Goal: Information Seeking & Learning: Learn about a topic

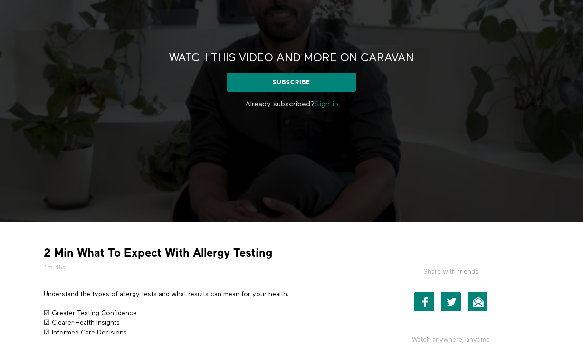
scroll to position [84, 0]
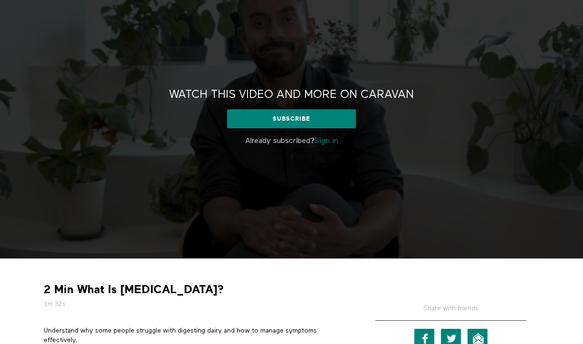
scroll to position [54, 0]
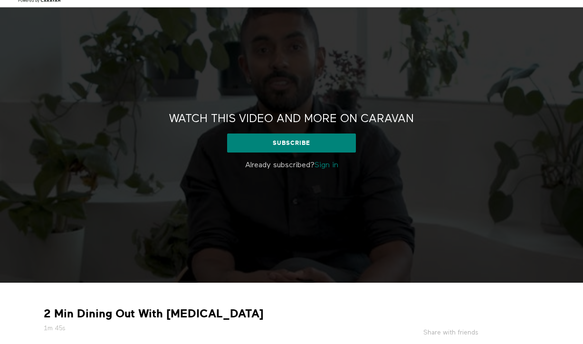
scroll to position [29, 0]
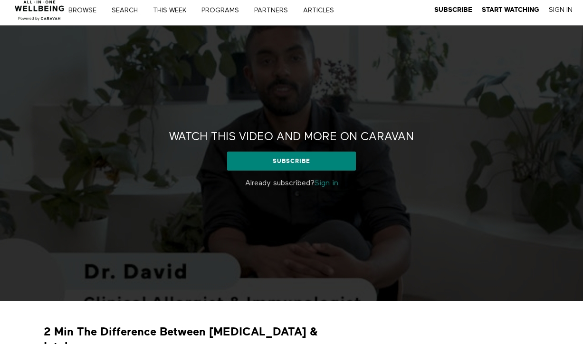
scroll to position [20, 0]
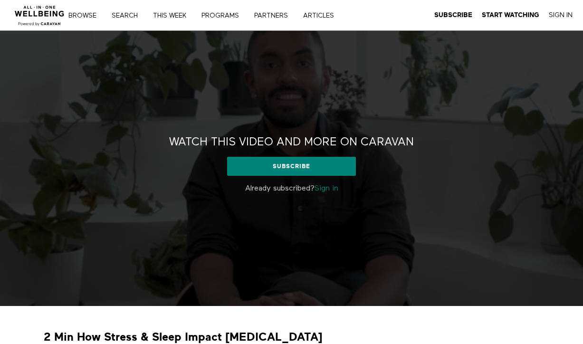
scroll to position [28, 0]
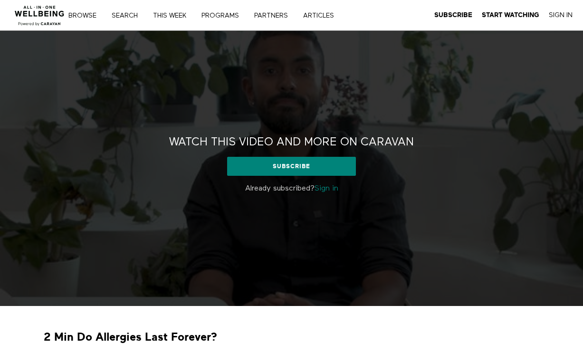
scroll to position [64, 0]
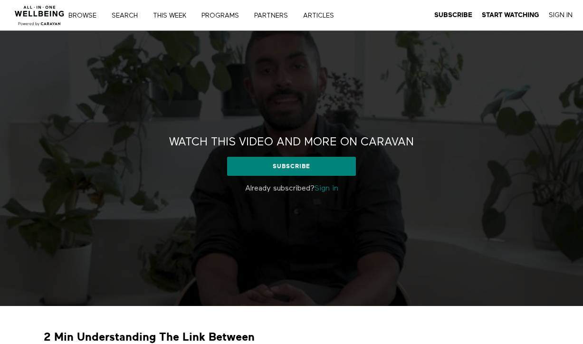
scroll to position [23, 0]
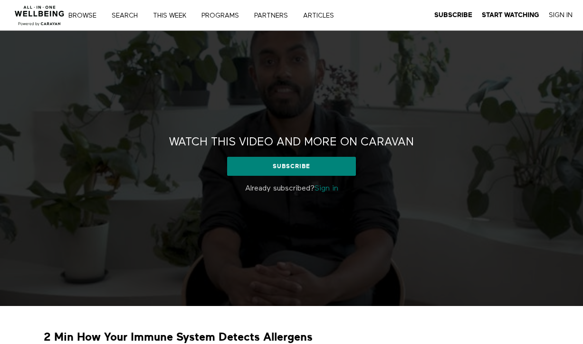
scroll to position [36, 0]
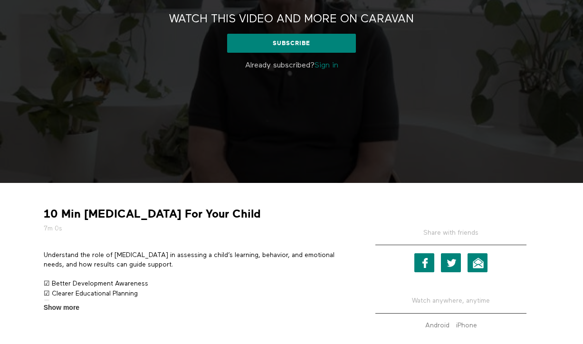
scroll to position [135, 0]
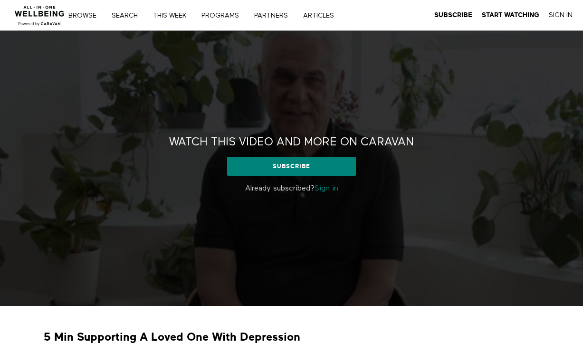
scroll to position [59, 0]
